Goal: Task Accomplishment & Management: Use online tool/utility

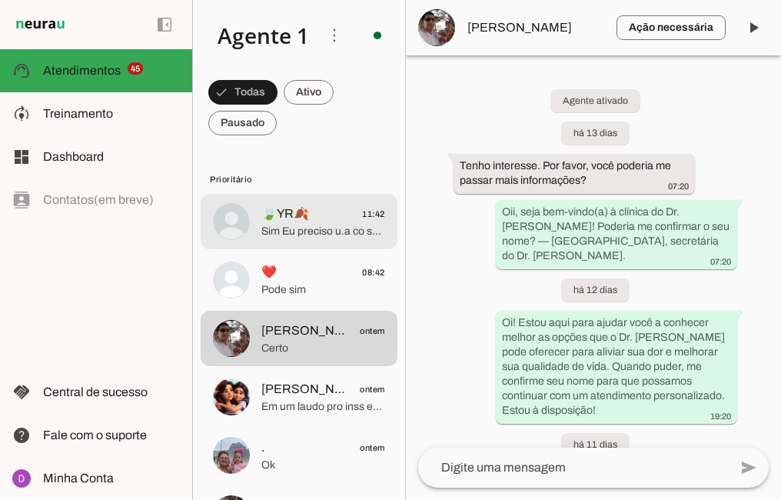
click at [300, 225] on span "Sim Eu preciso u.a co sultão já que toi presenteando muitos dores" at bounding box center [323, 231] width 124 height 15
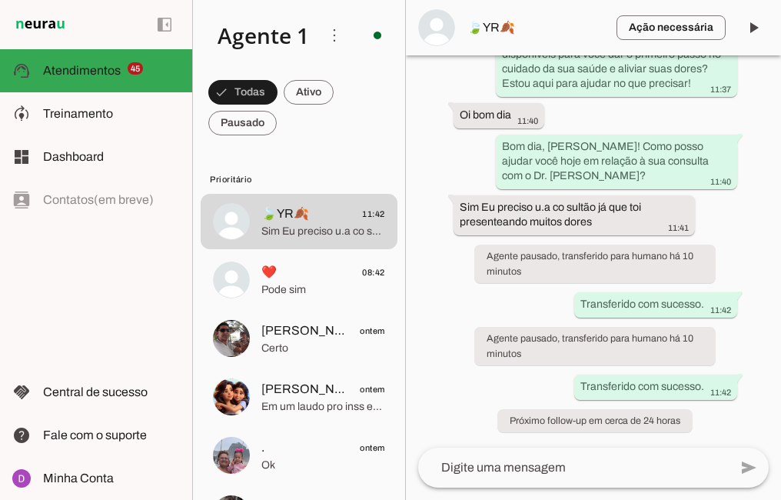
scroll to position [3160, 0]
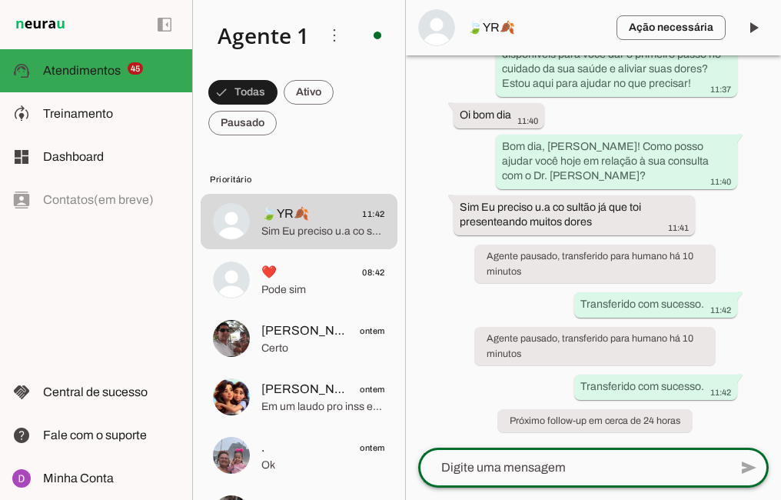
click at [480, 462] on textarea at bounding box center [573, 467] width 311 height 18
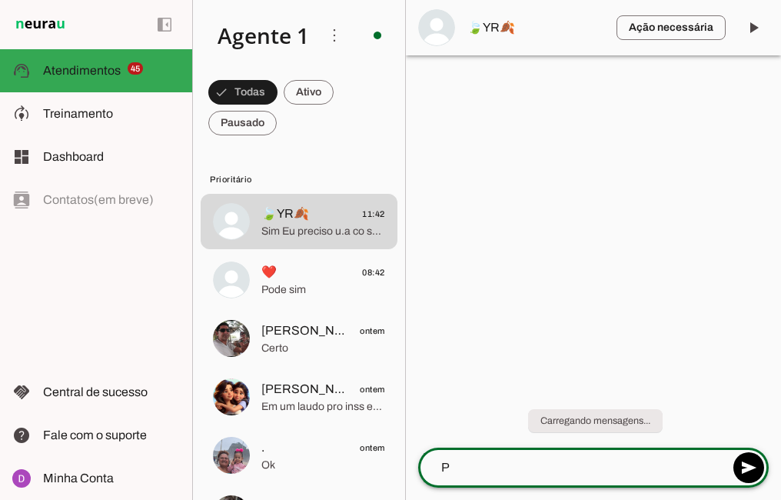
scroll to position [0, 0]
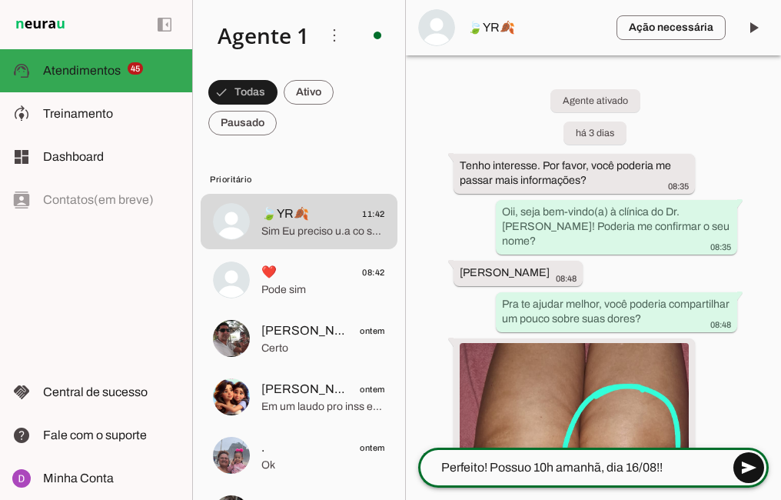
type textarea "Perfeito! Possuo 10h amanhã, dia 16/08!!"
type md-outlined-text-field "Perfeito! Possuo 10h amanhã, dia 16/08!!"
click at [751, 464] on span at bounding box center [748, 467] width 37 height 37
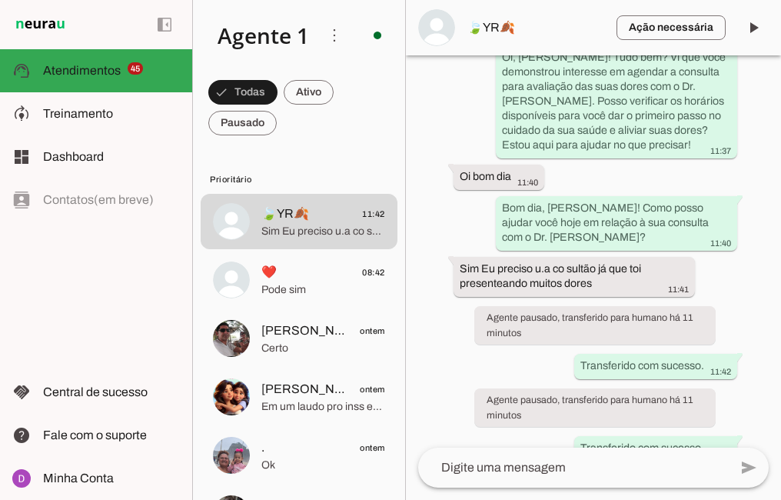
scroll to position [3202, 0]
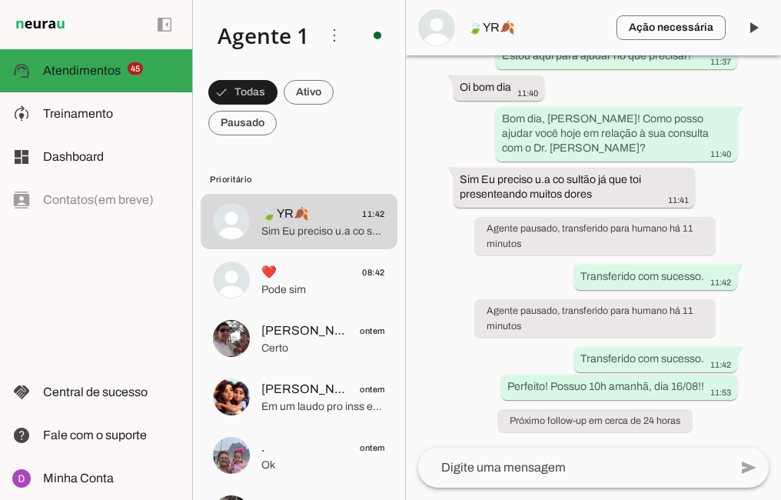
click at [633, 476] on textarea at bounding box center [573, 467] width 311 height 18
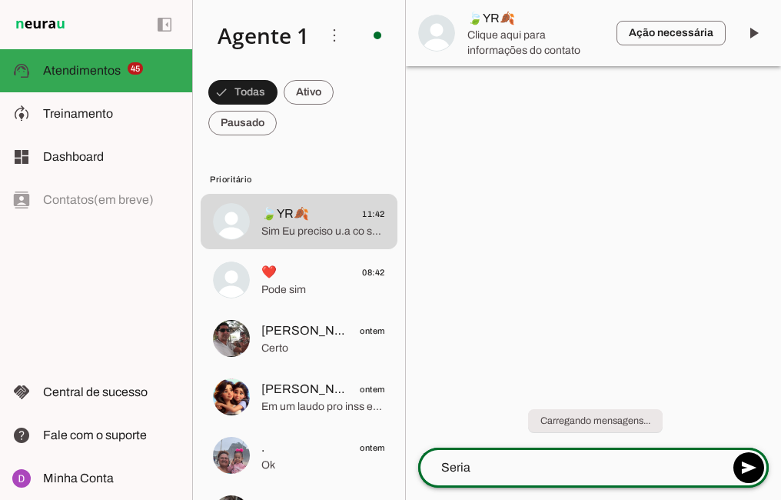
scroll to position [0, 0]
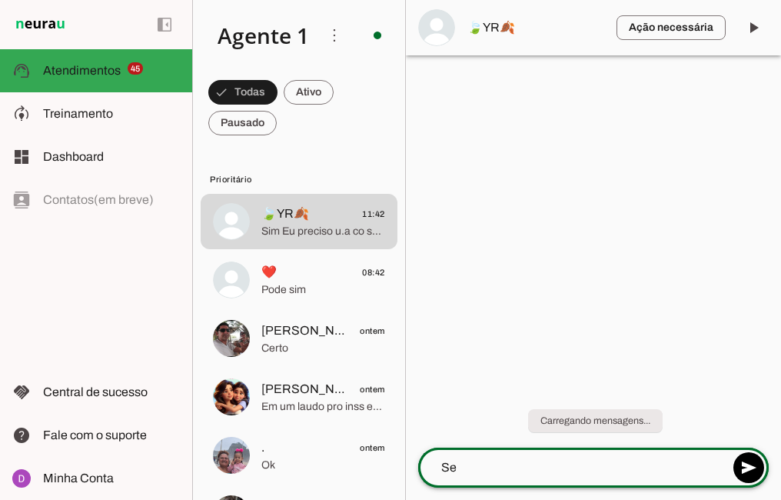
type textarea "S"
type textarea "Vamos garantir a sua consulta??"
type md-outlined-text-field "Vamos garantir a sua consulta??"
click at [758, 463] on span at bounding box center [748, 467] width 37 height 37
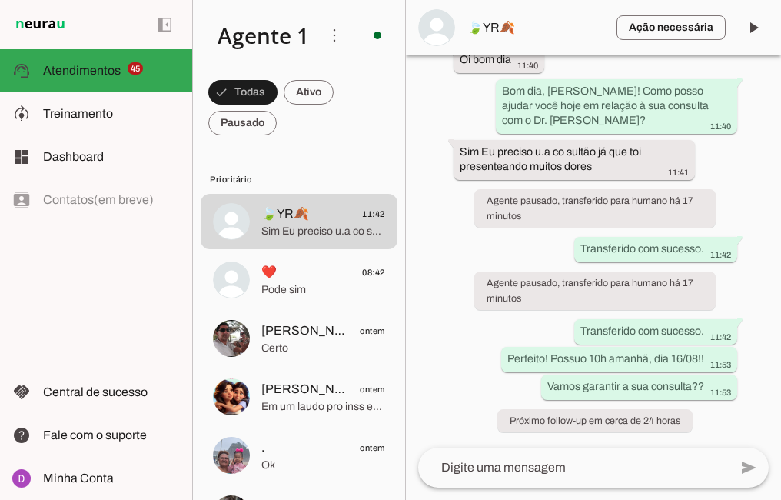
scroll to position [3230, 0]
